Goal: Transaction & Acquisition: Purchase product/service

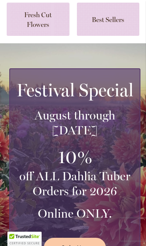
scroll to position [124, 0]
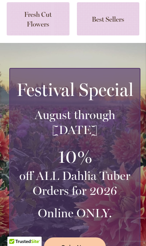
click at [122, 20] on link at bounding box center [108, 18] width 63 height 33
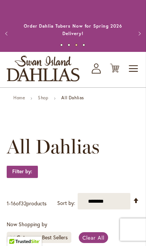
click at [134, 68] on span "Toggle Nav" at bounding box center [134, 68] width 11 height 15
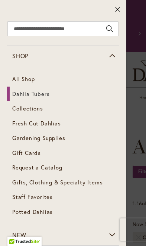
click at [35, 111] on link "Collections" at bounding box center [63, 108] width 113 height 15
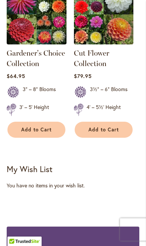
scroll to position [556, 0]
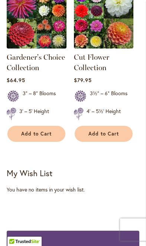
click at [111, 128] on button "Add to Cart" at bounding box center [104, 134] width 58 height 16
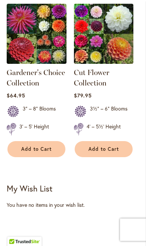
scroll to position [565, 0]
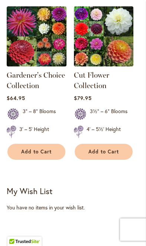
click at [115, 143] on button "Add to Cart" at bounding box center [104, 151] width 58 height 16
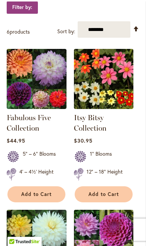
scroll to position [0, 0]
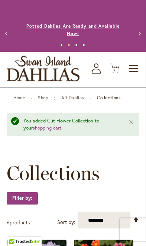
click at [110, 24] on link "Potted Dahlias Are Ready and Available Now!" at bounding box center [72, 29] width 93 height 13
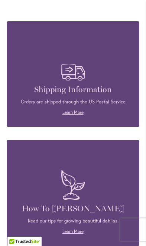
scroll to position [2330, 0]
